Goal: Information Seeking & Learning: Understand process/instructions

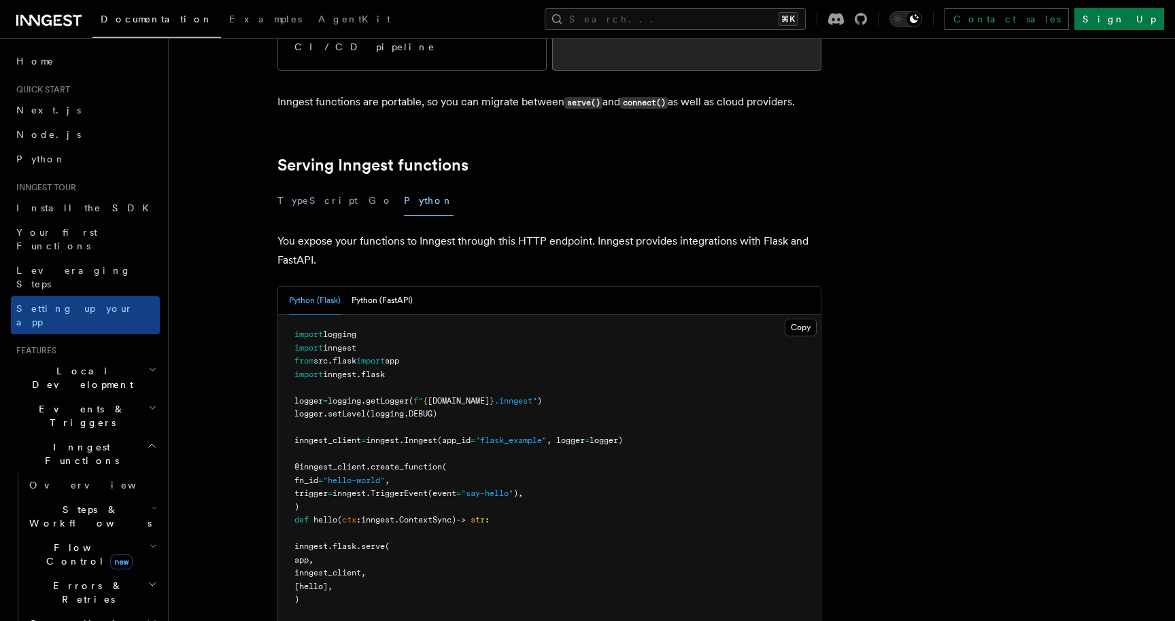
scroll to position [398, 0]
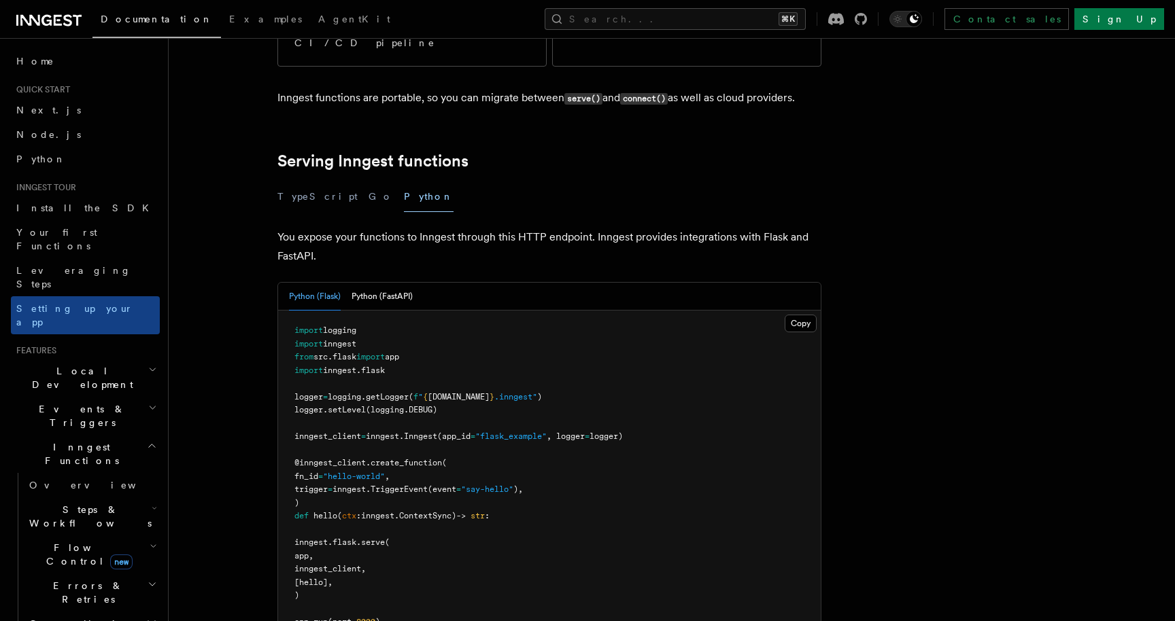
click at [86, 364] on span "Local Development" at bounding box center [79, 377] width 137 height 27
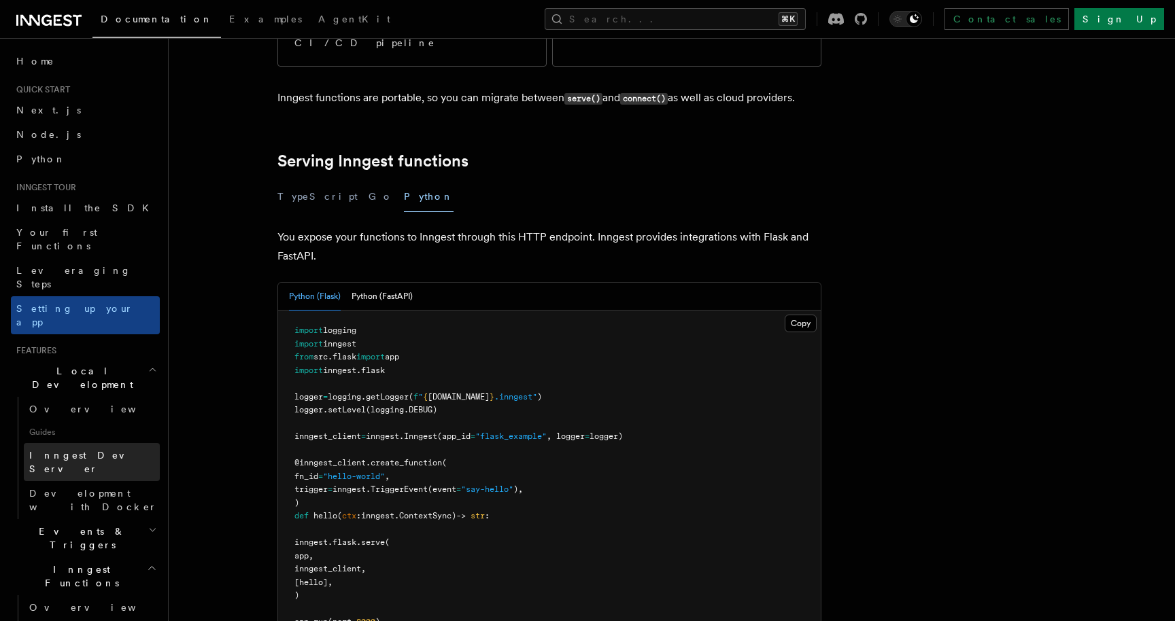
click at [87, 450] on span "Inngest Dev Server" at bounding box center [87, 462] width 116 height 24
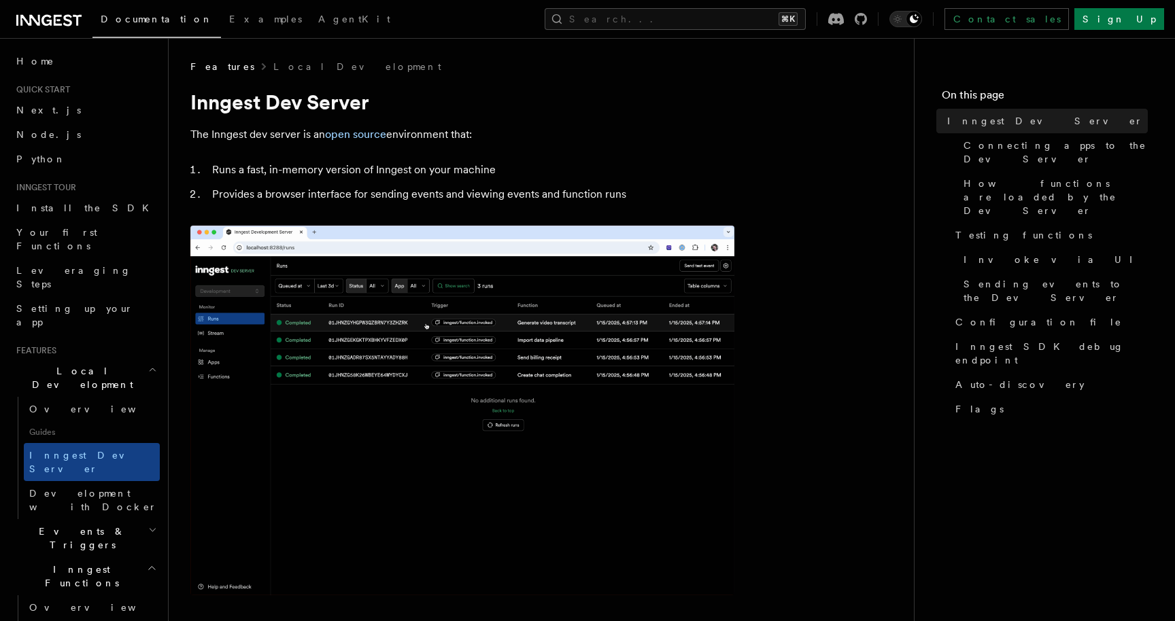
click at [347, 137] on link "open source" at bounding box center [355, 134] width 61 height 13
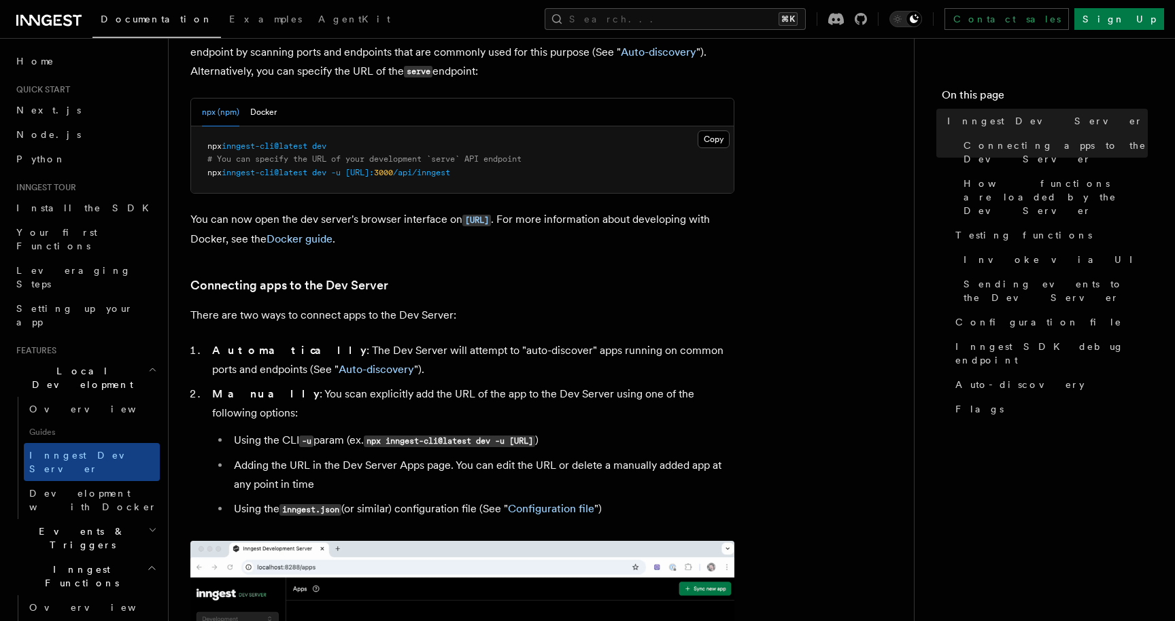
scroll to position [593, 0]
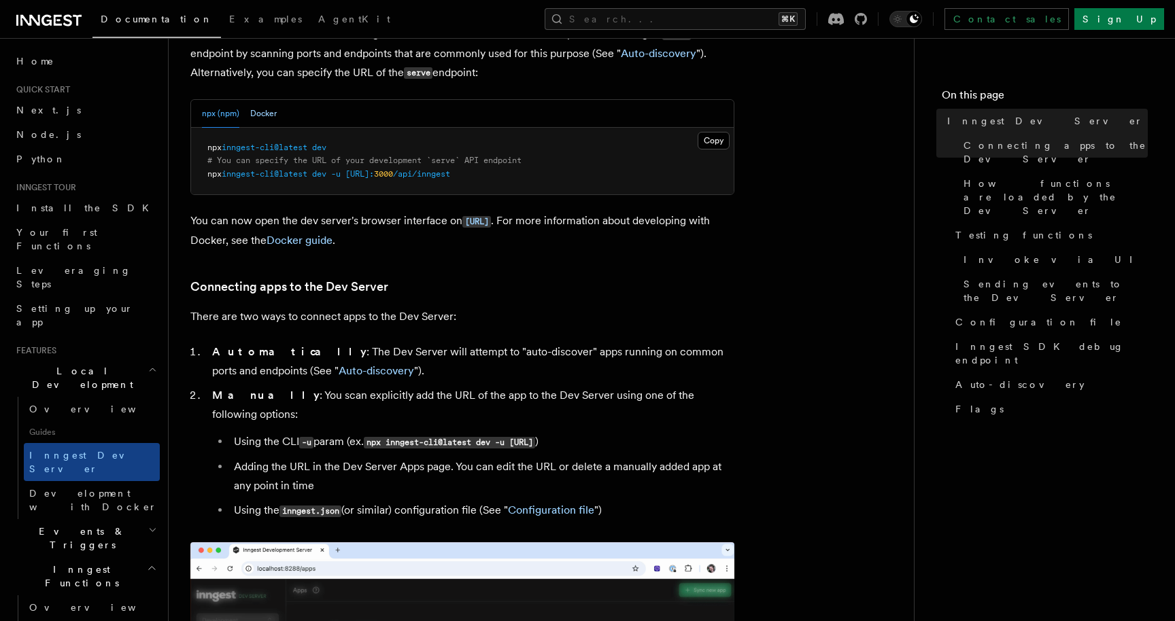
click at [252, 107] on button "Docker" at bounding box center [263, 114] width 27 height 28
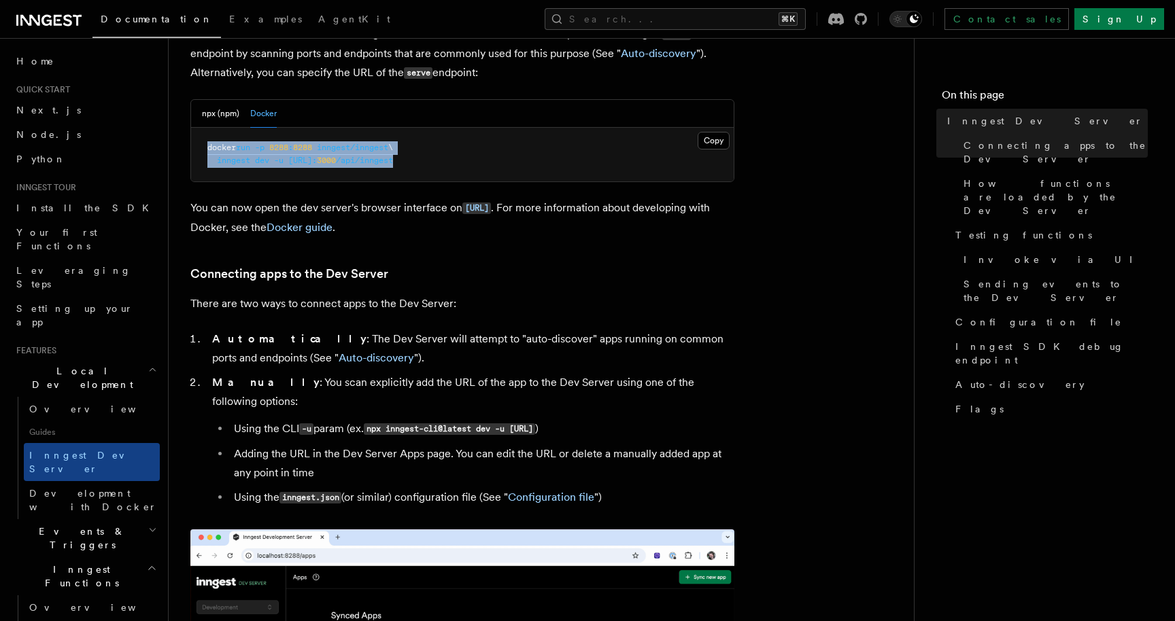
drag, startPoint x: 516, startPoint y: 162, endPoint x: 194, endPoint y: 152, distance: 321.7
click at [194, 152] on pre "docker run -p 8288 : 8288 inngest/inngest \ inngest dev -u http://host.docker.i…" at bounding box center [462, 155] width 543 height 54
copy code "docker run -p 8288 : 8288 inngest/inngest \ inngest dev -u http://host.docker.i…"
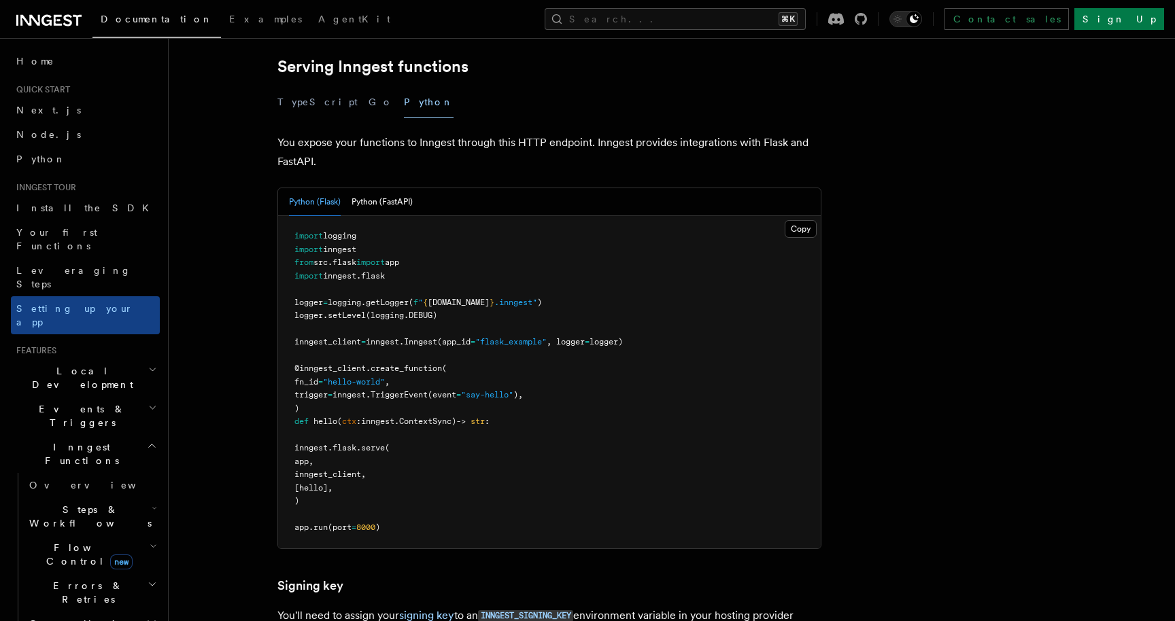
scroll to position [491, 0]
click at [390, 190] on button "Python (FastAPI)" at bounding box center [381, 204] width 61 height 28
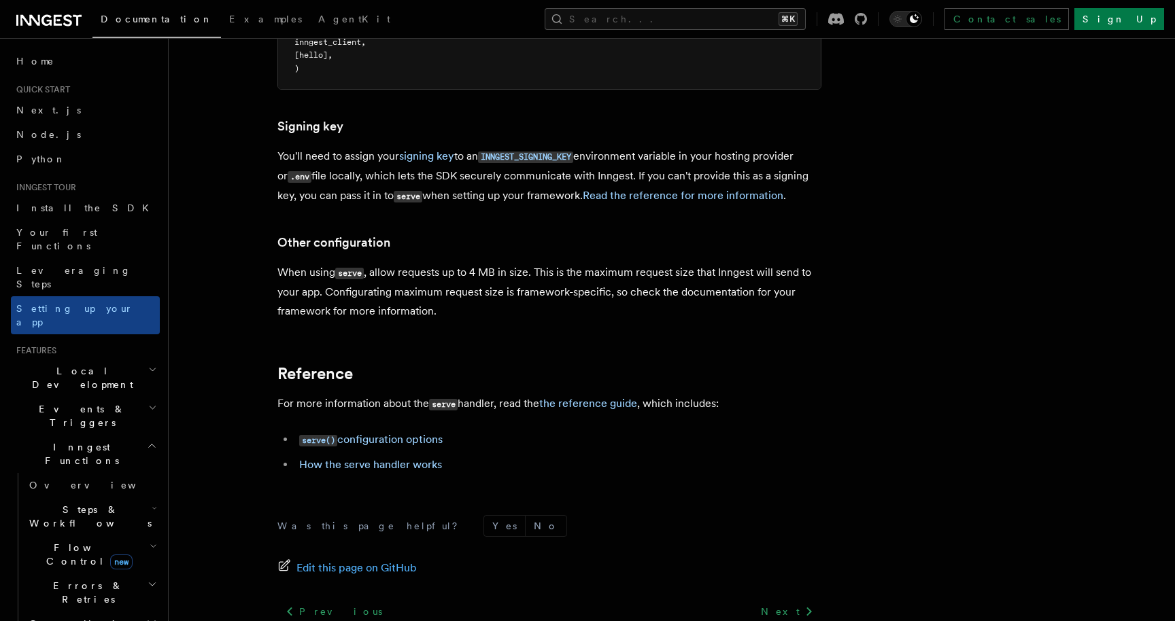
scroll to position [1014, 0]
